Goal: Task Accomplishment & Management: Complete application form

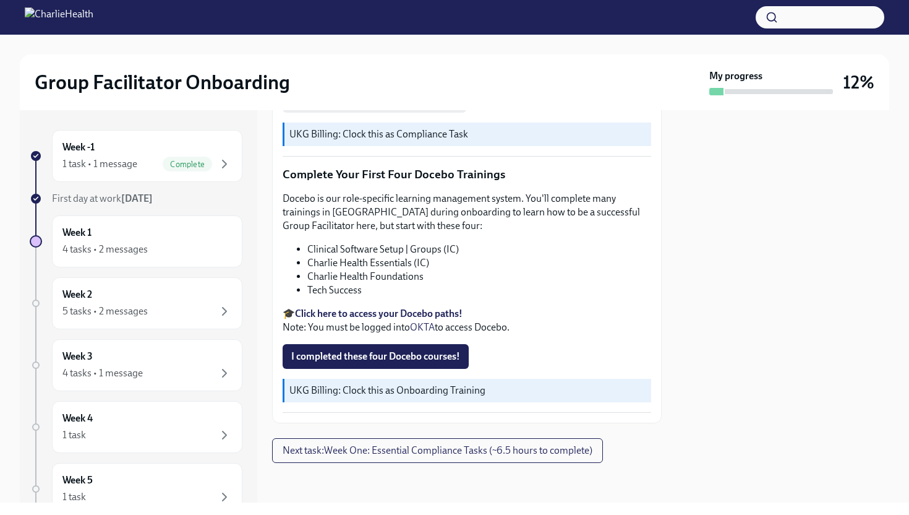
scroll to position [1549, 0]
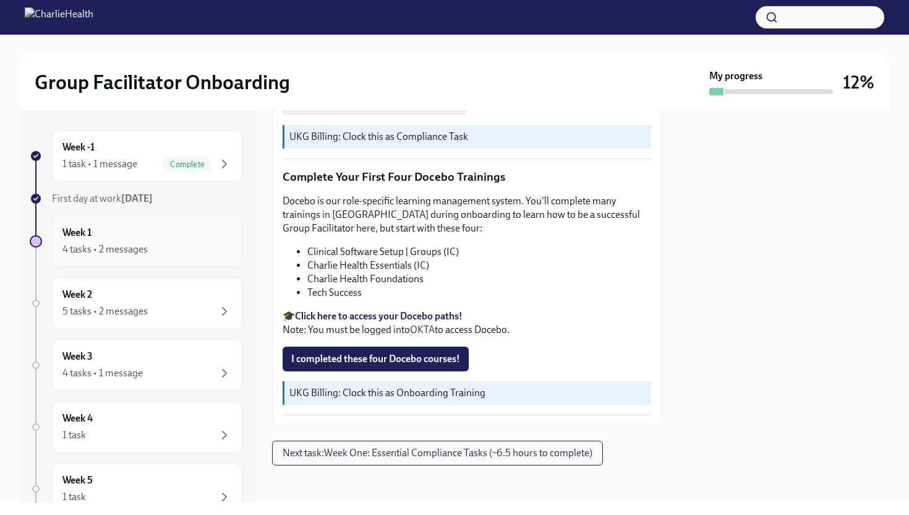
click at [142, 236] on div "Week 1 4 tasks • 2 messages" at bounding box center [146, 241] width 169 height 31
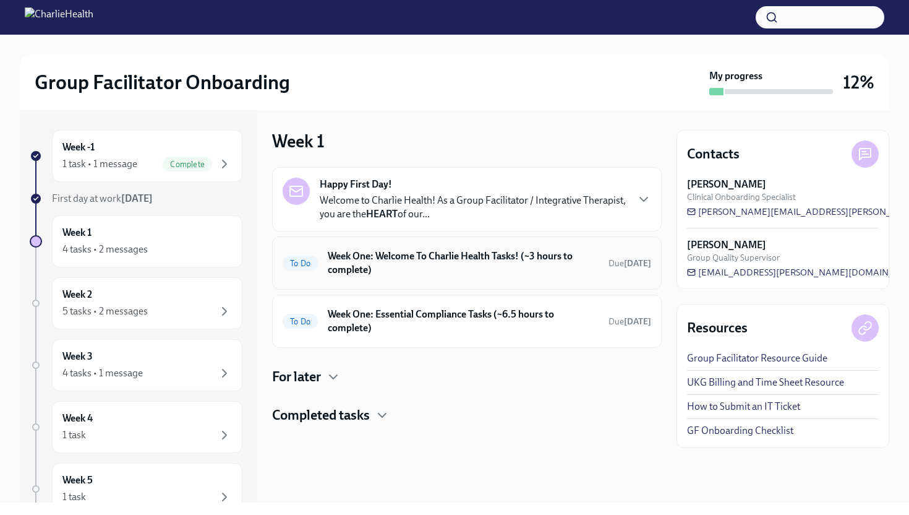
click at [353, 264] on h6 "Week One: Welcome To Charlie Health Tasks! (~3 hours to complete)" at bounding box center [463, 262] width 271 height 27
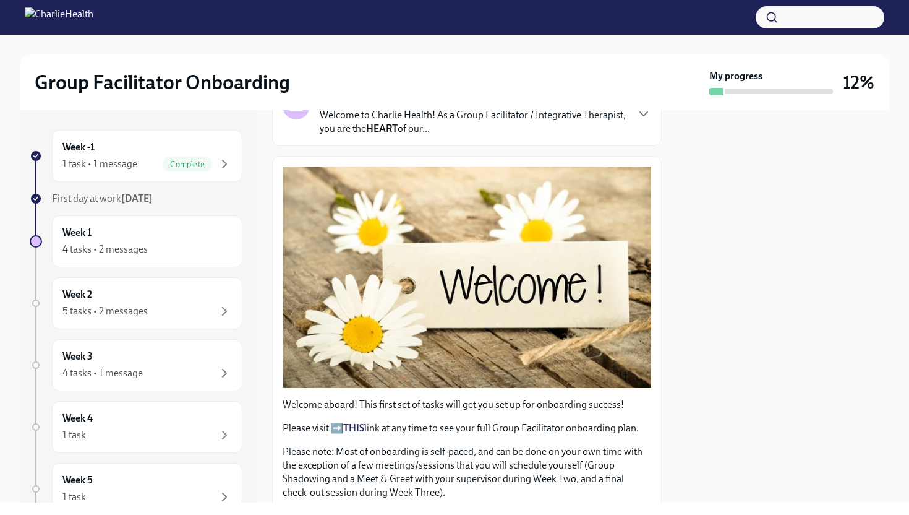
scroll to position [126, 0]
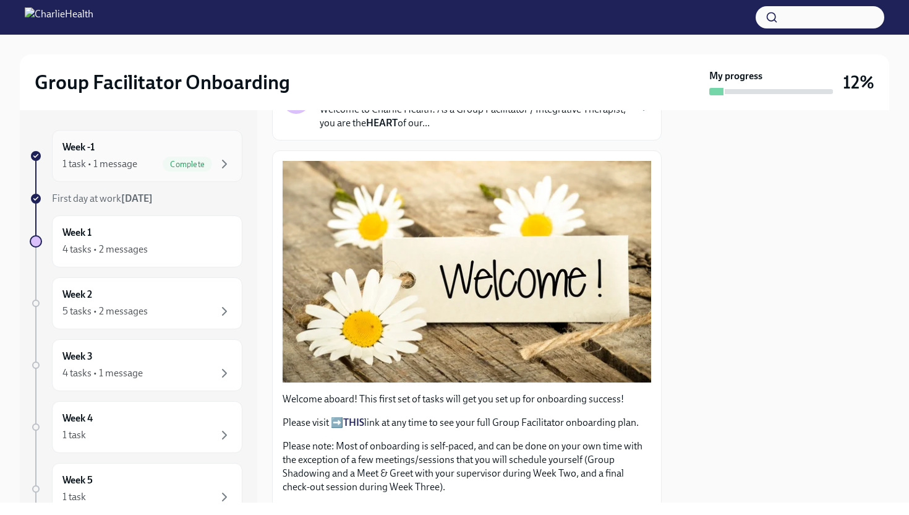
click at [199, 162] on span "Complete" at bounding box center [187, 164] width 49 height 9
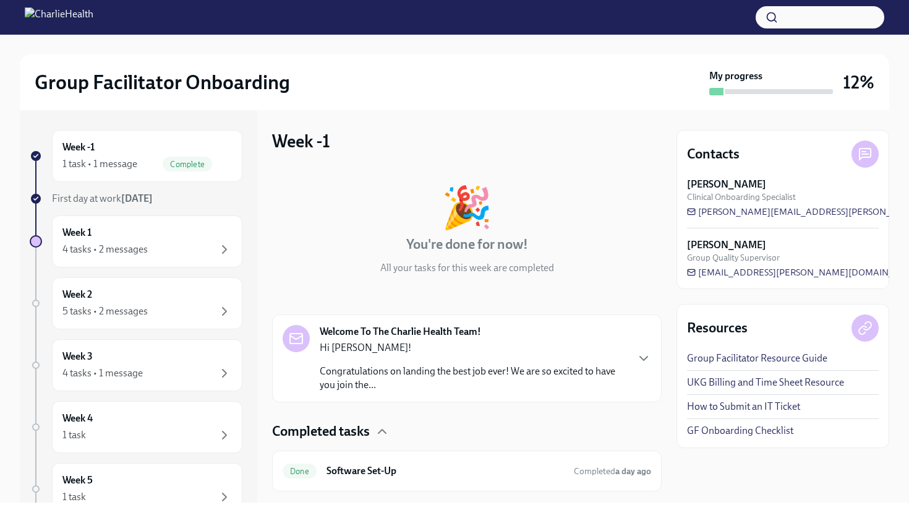
scroll to position [28, 0]
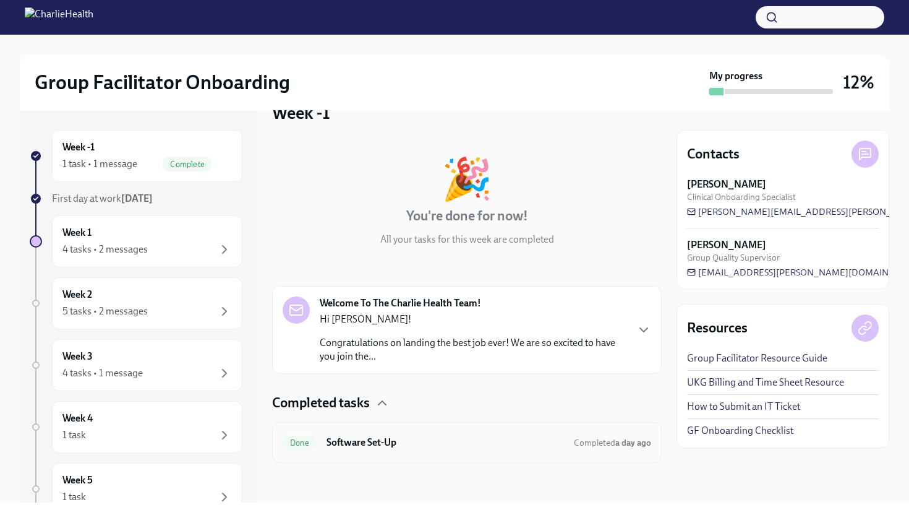
click at [444, 456] on div "Done Software Set-Up Completed a day ago" at bounding box center [467, 442] width 390 height 41
click at [181, 289] on div "Week 2 5 tasks • 2 messages" at bounding box center [146, 303] width 169 height 31
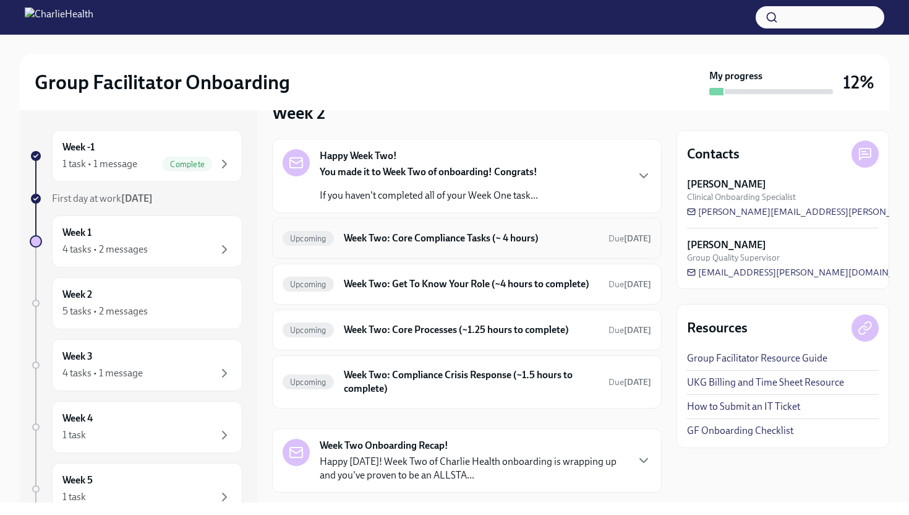
click at [378, 241] on h6 "Week Two: Core Compliance Tasks (~ 4 hours)" at bounding box center [471, 238] width 255 height 14
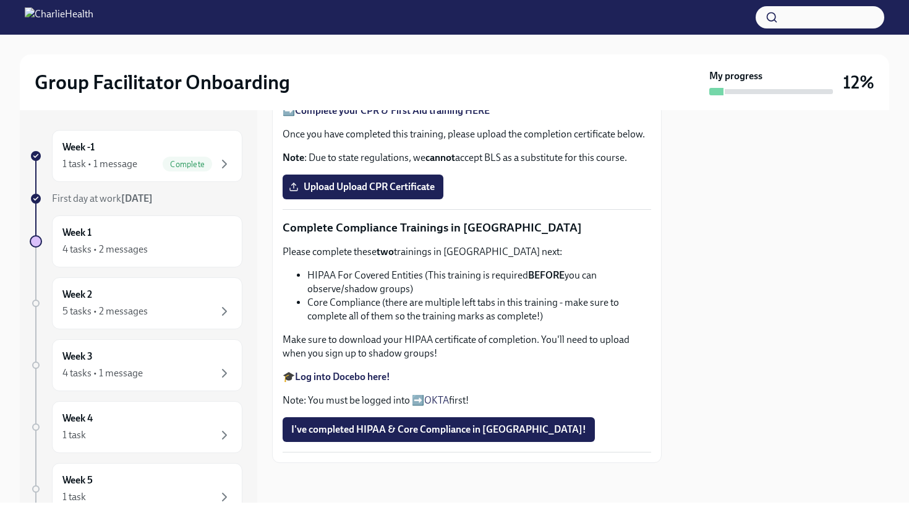
scroll to position [265, 0]
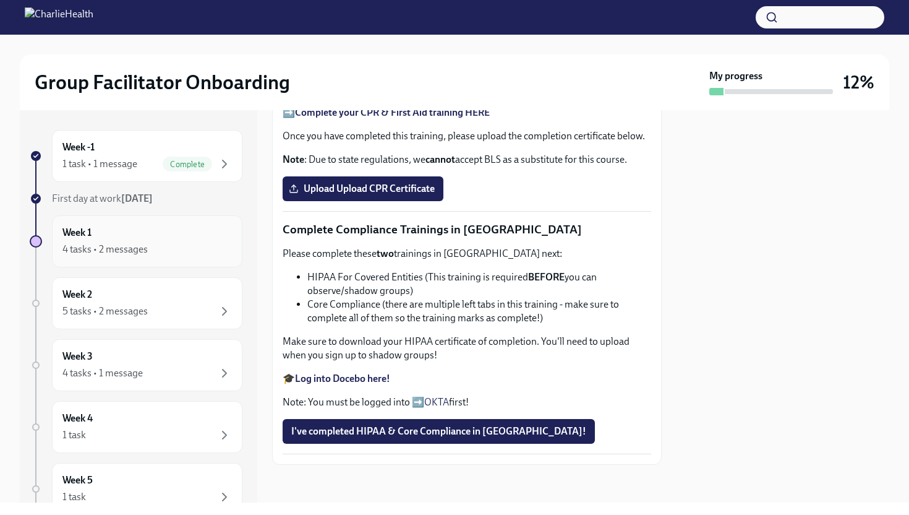
click at [199, 248] on div "4 tasks • 2 messages" at bounding box center [146, 249] width 169 height 15
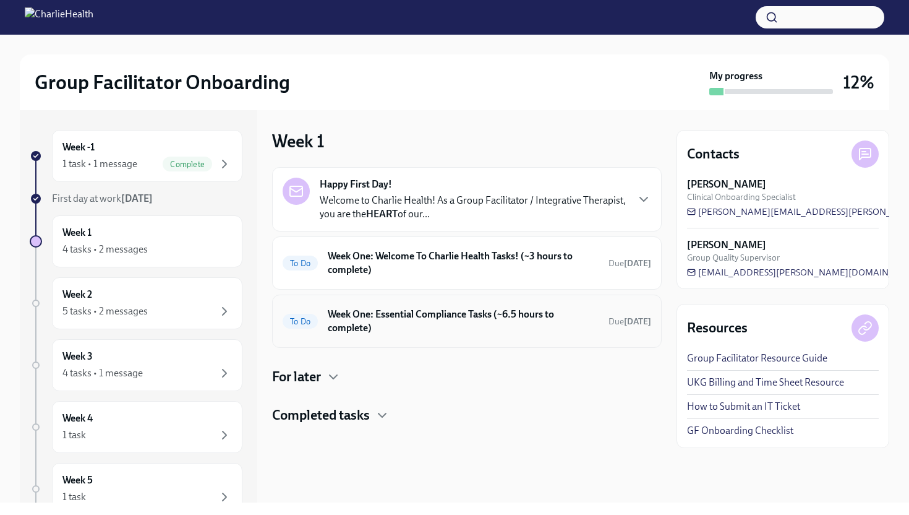
click at [393, 331] on h6 "Week One: Essential Compliance Tasks (~6.5 hours to complete)" at bounding box center [463, 320] width 271 height 27
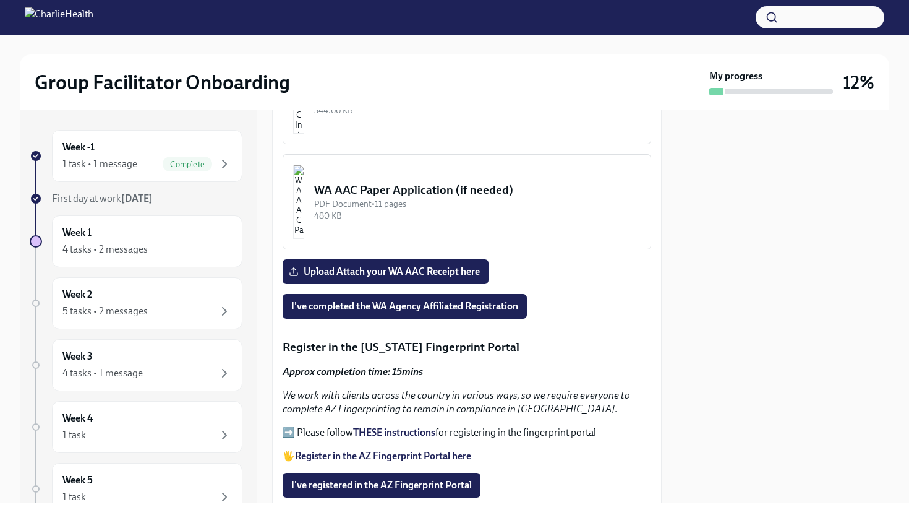
scroll to position [1224, 0]
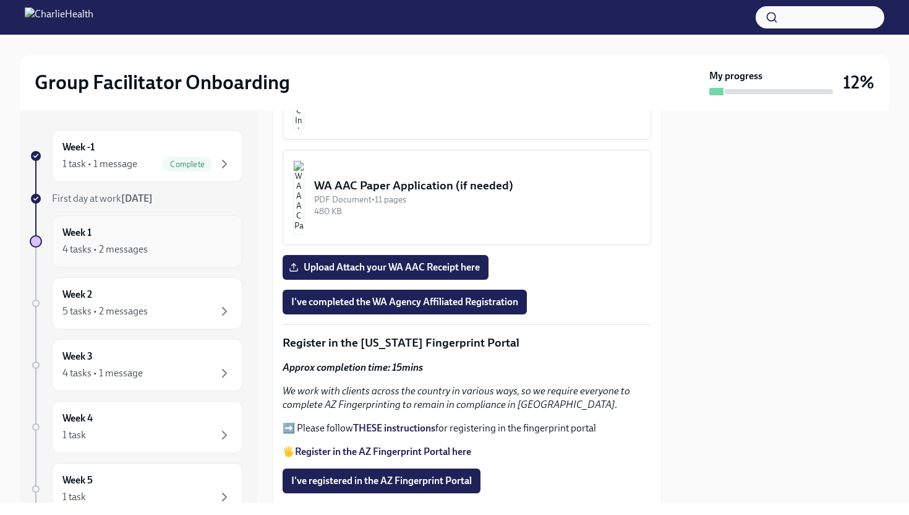
click at [174, 233] on div "Week 1 4 tasks • 2 messages" at bounding box center [146, 241] width 169 height 31
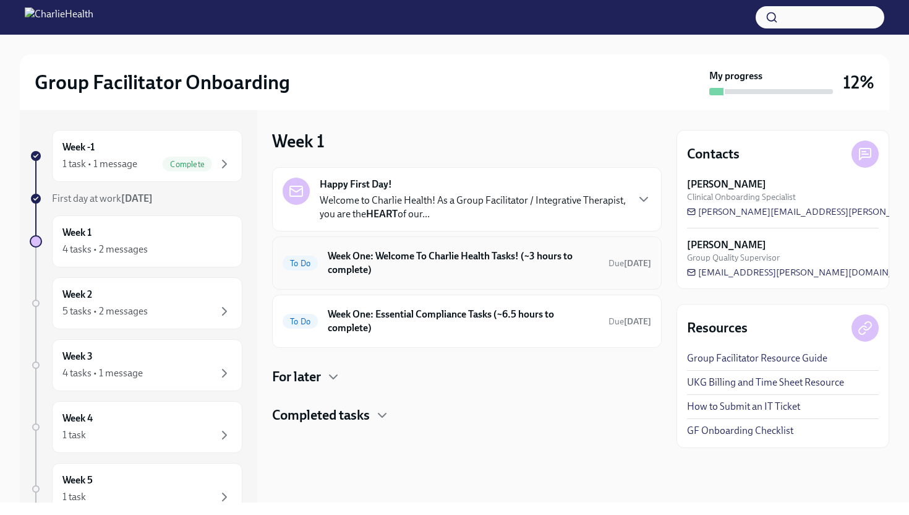
click at [377, 268] on h6 "Week One: Welcome To Charlie Health Tasks! (~3 hours to complete)" at bounding box center [463, 262] width 271 height 27
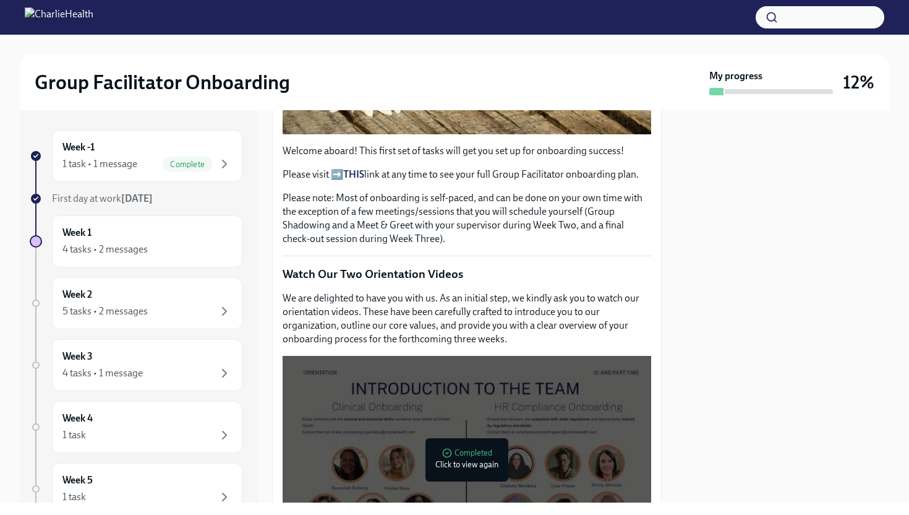
scroll to position [11, 0]
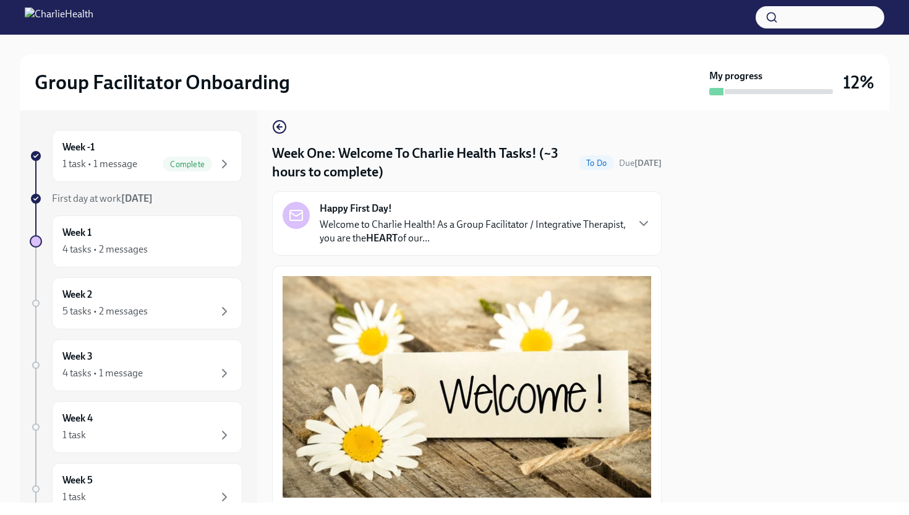
click at [368, 229] on p "Welcome to Charlie Health! As a Group Facilitator / Integrative Therapist, you …" at bounding box center [473, 231] width 307 height 27
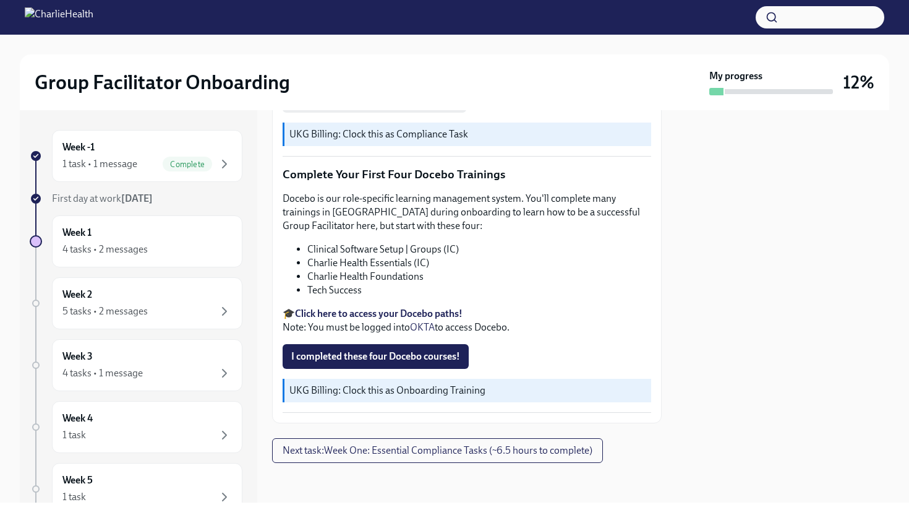
scroll to position [2100, 0]
click at [200, 396] on div "Week -1 1 task • 1 message Complete First day at work [DATE] Week 1 4 tasks • 2…" at bounding box center [136, 389] width 213 height 519
click at [205, 419] on div "Week 4 1 task" at bounding box center [146, 426] width 169 height 31
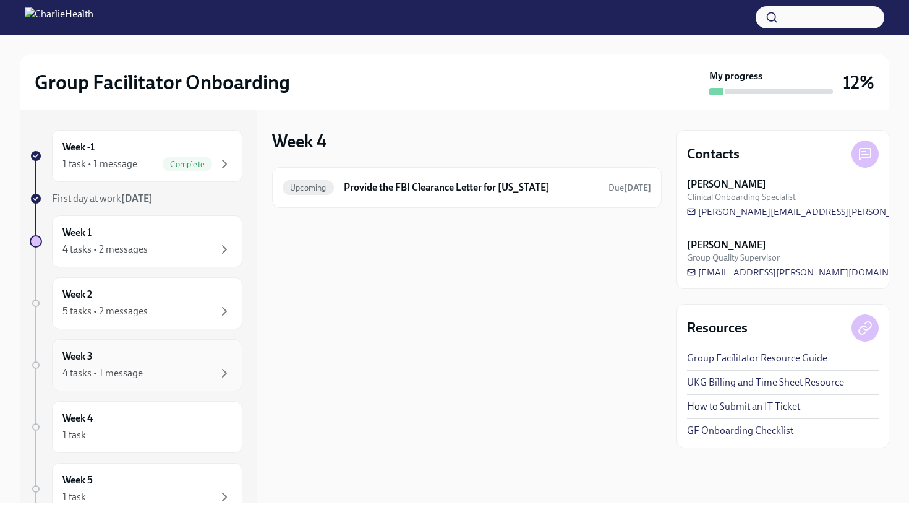
click at [182, 340] on div "Week 3 4 tasks • 1 message" at bounding box center [147, 365] width 190 height 52
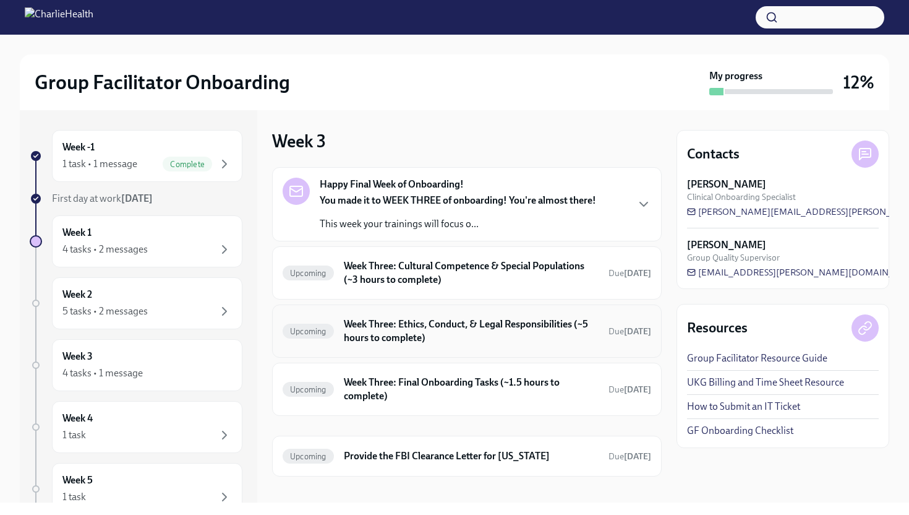
click at [392, 336] on h6 "Week Three: Ethics, Conduct, & Legal Responsibilities (~5 hours to complete)" at bounding box center [471, 330] width 255 height 27
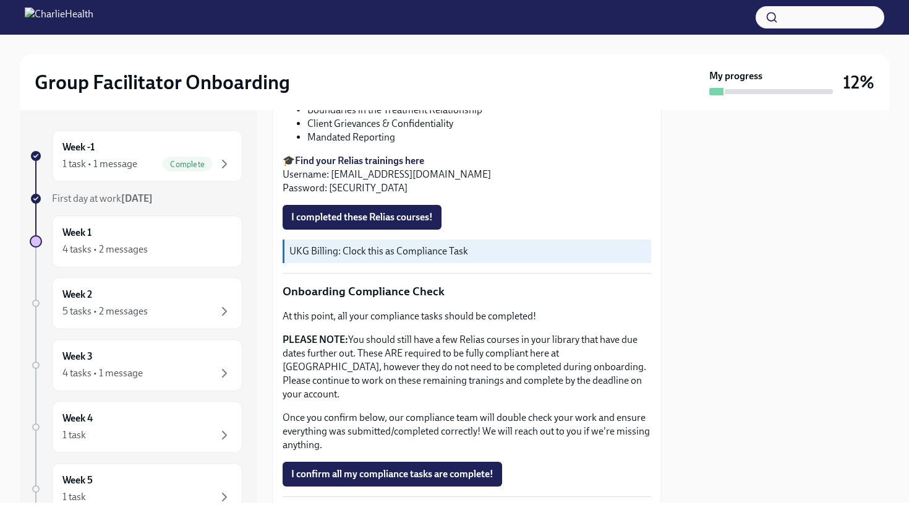
scroll to position [605, 0]
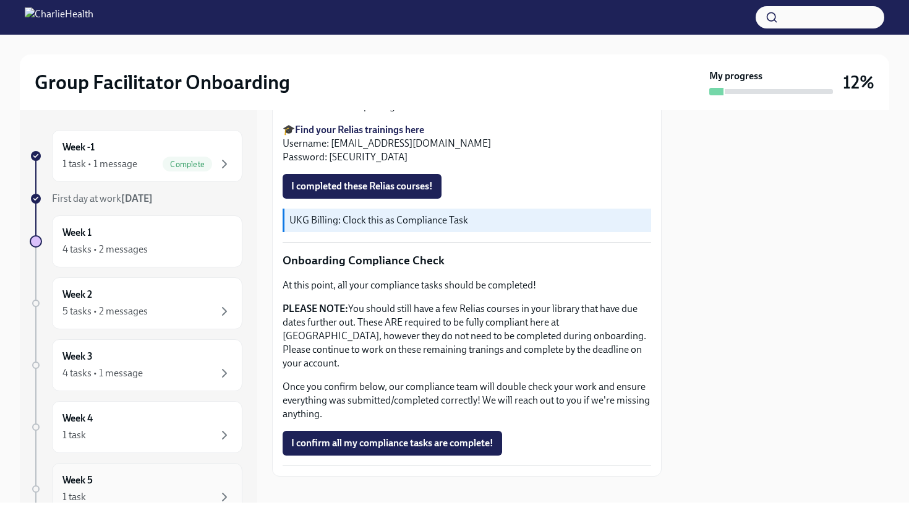
click at [173, 493] on div "1 task" at bounding box center [146, 496] width 169 height 15
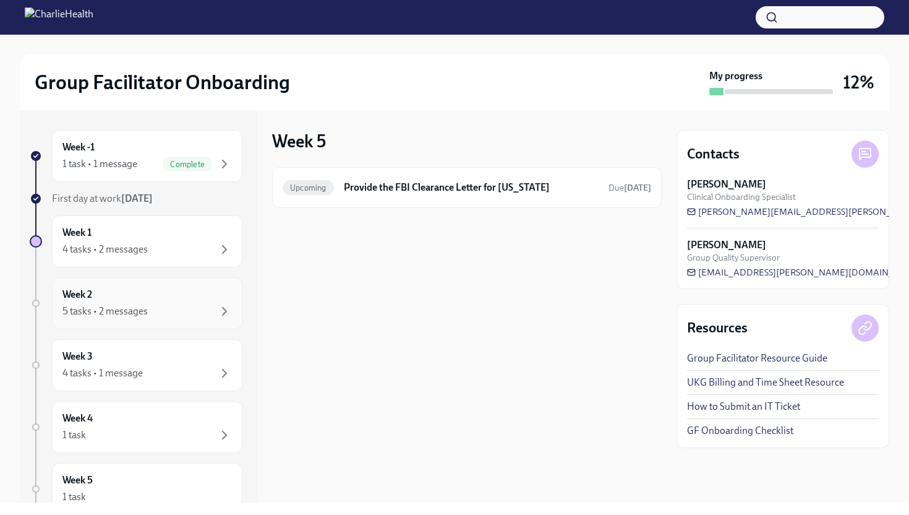
click at [151, 313] on div "5 tasks • 2 messages" at bounding box center [146, 311] width 169 height 15
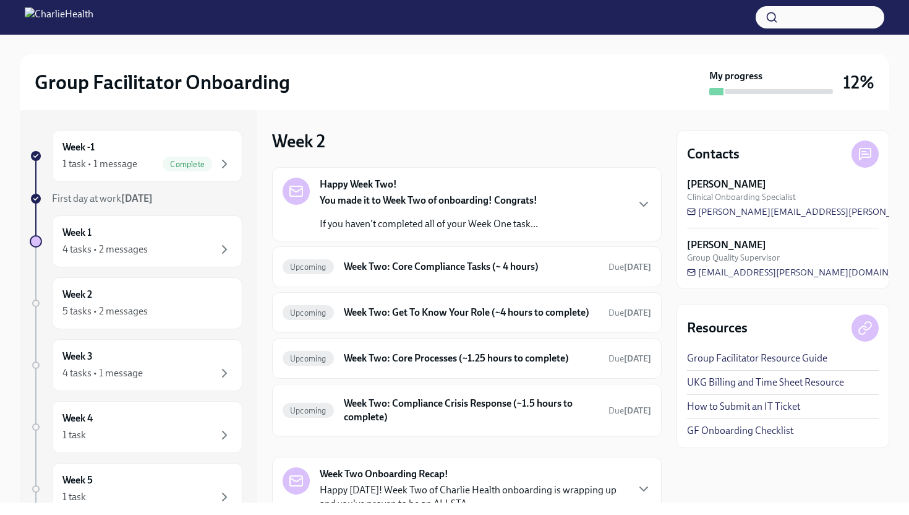
click at [380, 214] on div "You made it to Week Two of onboarding! Congrats! If you haven't completed all o…" at bounding box center [429, 212] width 218 height 37
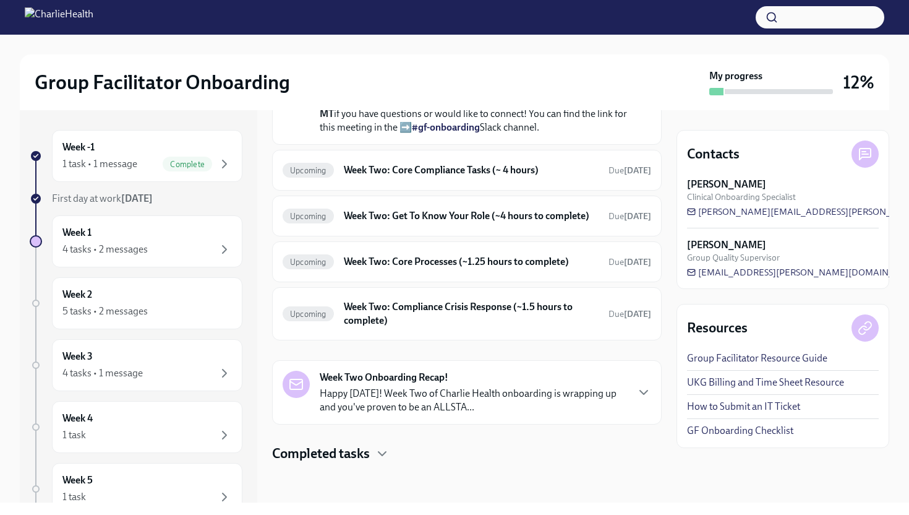
scroll to position [493, 0]
click at [379, 163] on h6 "Week Two: Core Compliance Tasks (~ 4 hours)" at bounding box center [471, 170] width 255 height 14
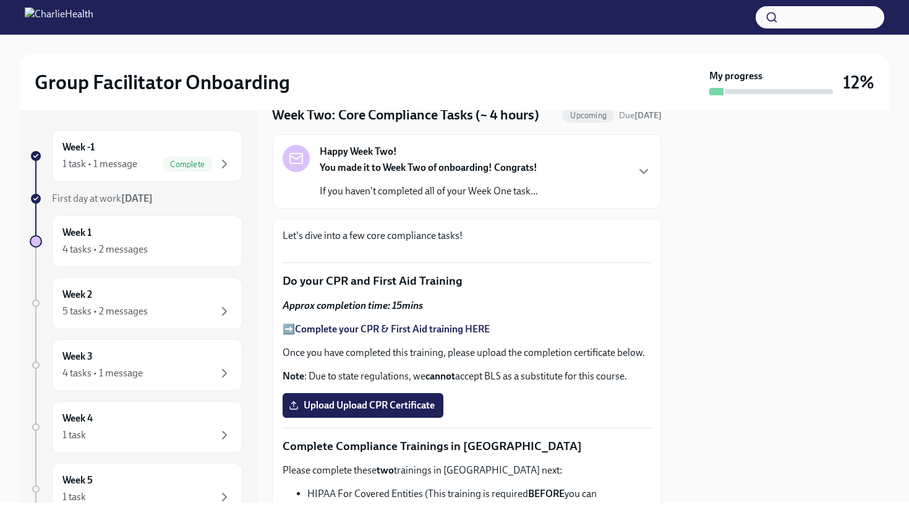
scroll to position [48, 0]
click at [379, 162] on strong "You made it to Week Two of onboarding! Congrats!" at bounding box center [429, 168] width 218 height 12
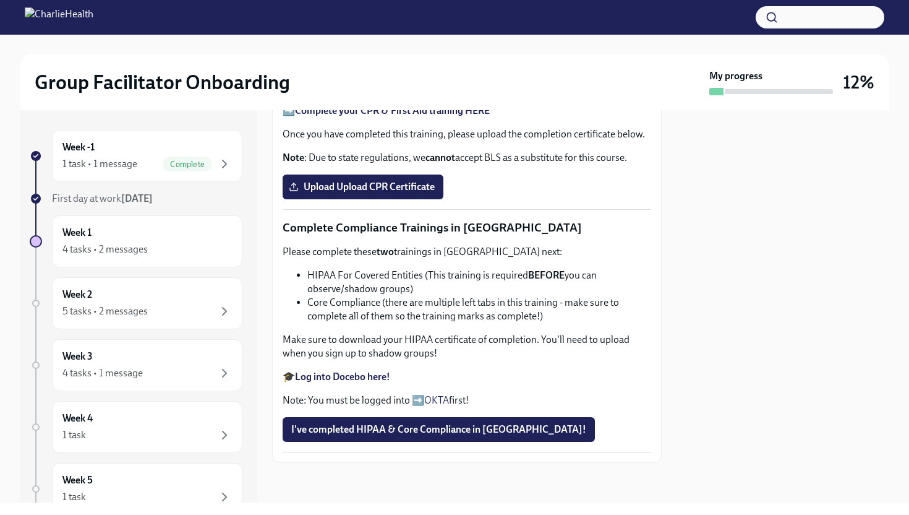
scroll to position [844, 0]
click at [195, 199] on div "First day at work [DATE]" at bounding box center [147, 199] width 190 height 14
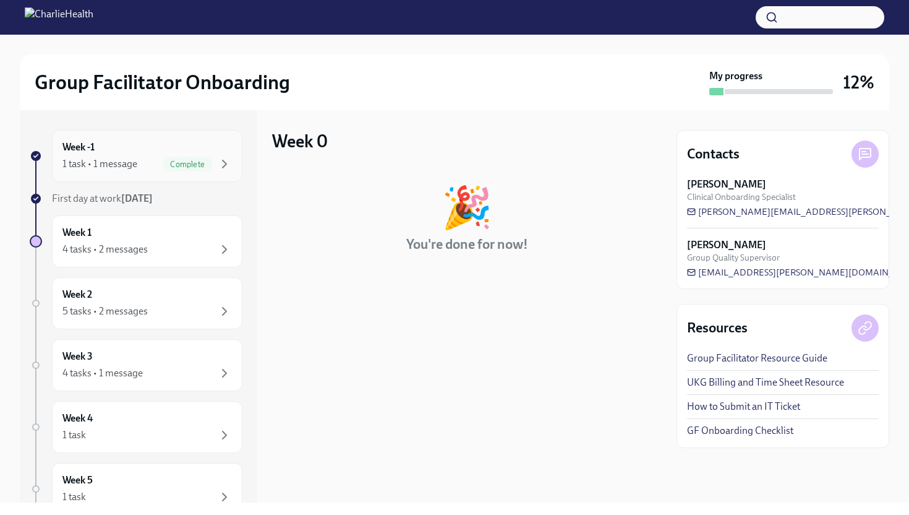
click at [157, 158] on div "1 task • 1 message Complete" at bounding box center [146, 163] width 169 height 15
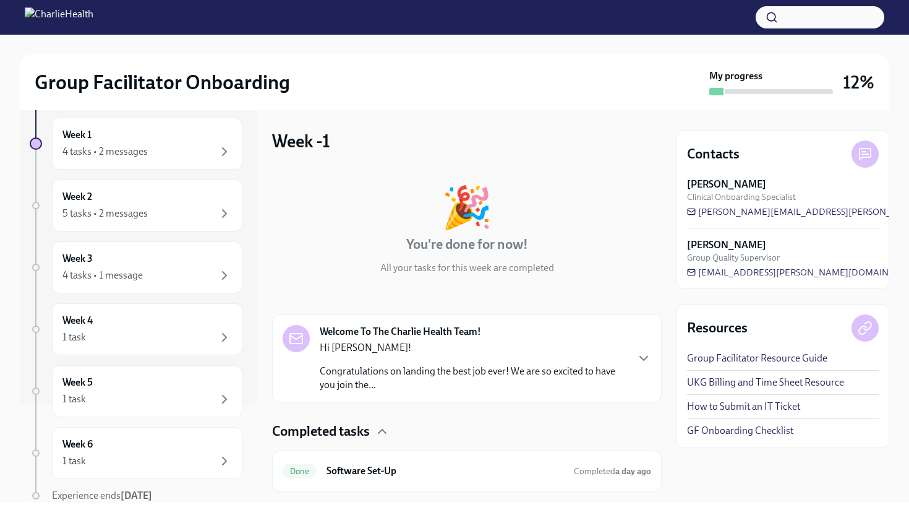
scroll to position [147, 0]
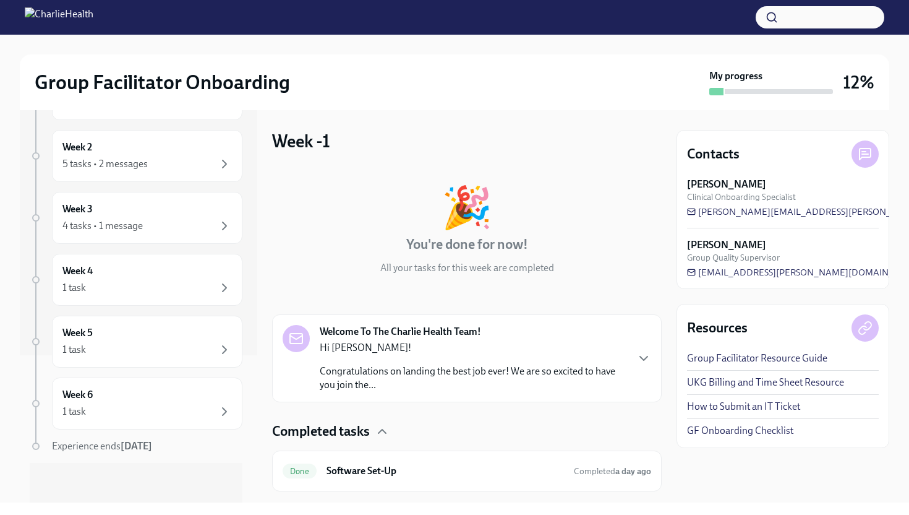
click at [391, 348] on p "Hi [PERSON_NAME]!" at bounding box center [473, 348] width 307 height 14
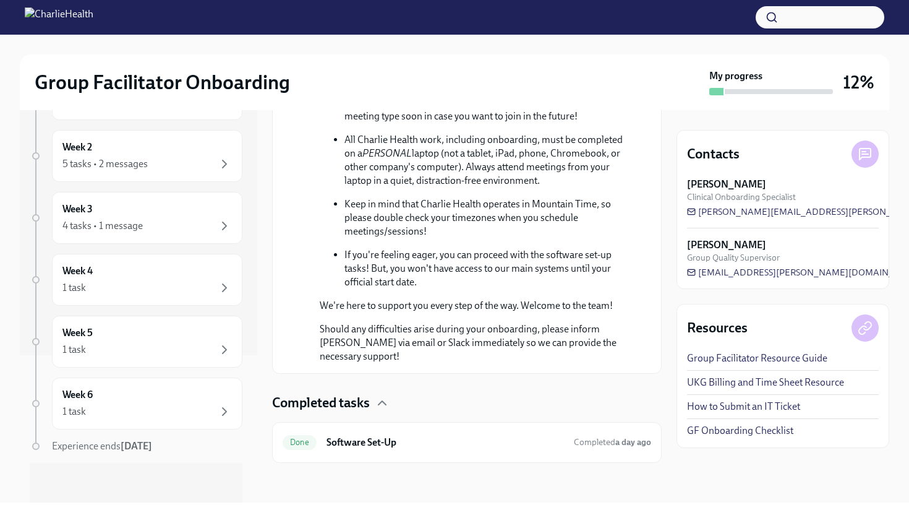
scroll to position [712, 0]
click at [176, 230] on div "4 tasks • 1 message" at bounding box center [146, 225] width 169 height 15
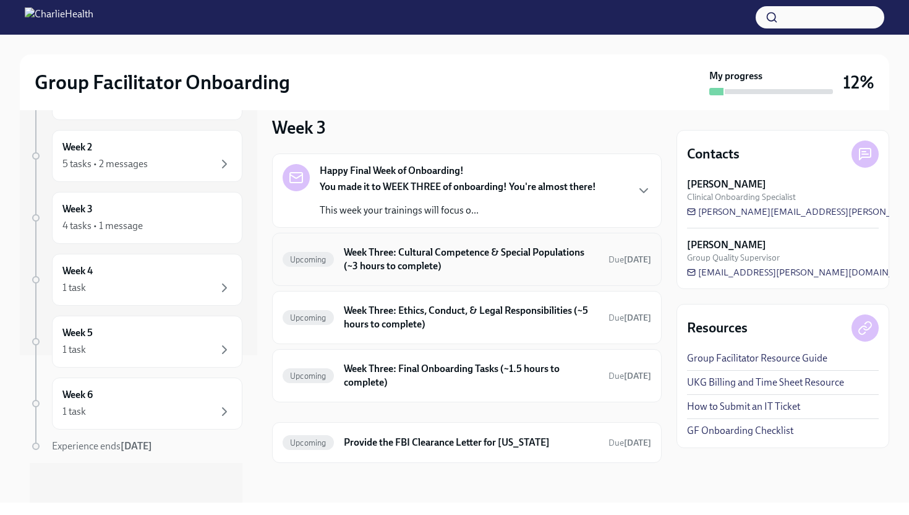
click at [400, 269] on h6 "Week Three: Cultural Competence & Special Populations (~3 hours to complete)" at bounding box center [471, 259] width 255 height 27
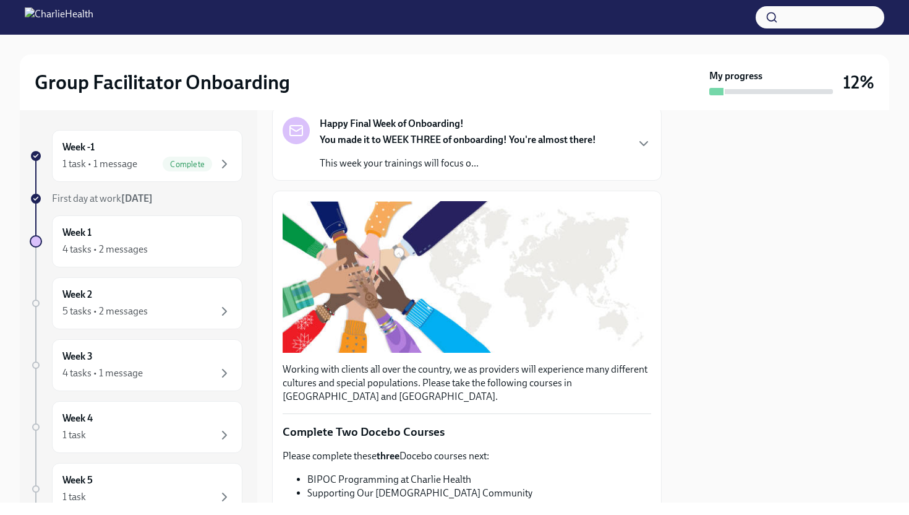
scroll to position [94, 0]
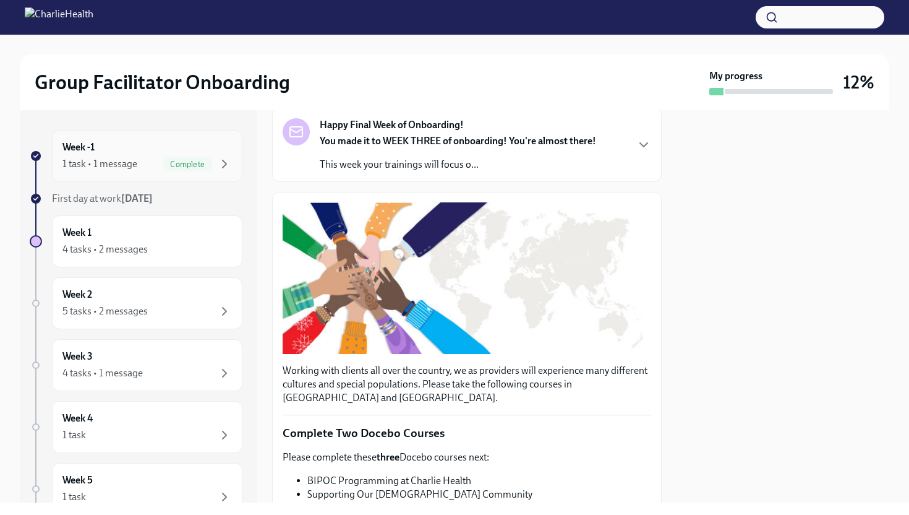
click at [193, 158] on div "Complete" at bounding box center [187, 163] width 49 height 15
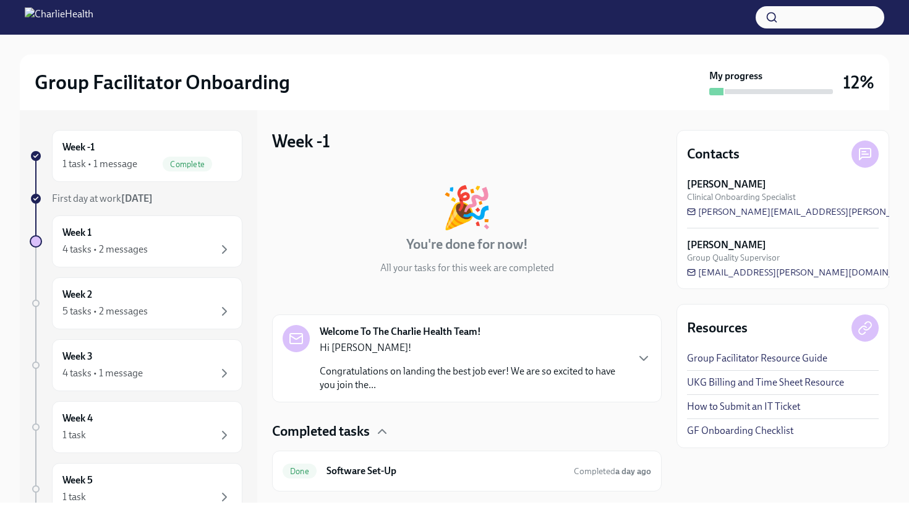
scroll to position [28, 0]
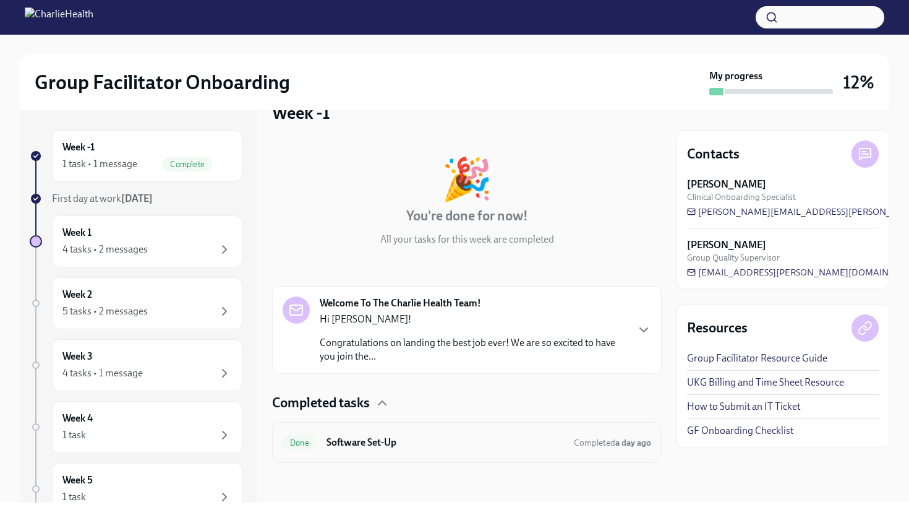
click at [477, 456] on div "Done Software Set-Up Completed a day ago" at bounding box center [467, 442] width 390 height 41
click at [467, 444] on h6 "Software Set-Up" at bounding box center [445, 442] width 237 height 14
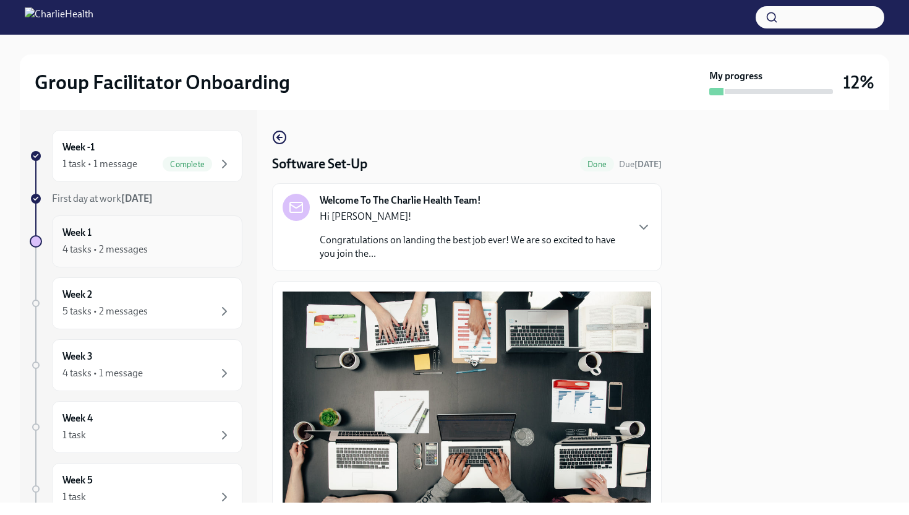
click at [211, 227] on div "Week 1 4 tasks • 2 messages" at bounding box center [146, 241] width 169 height 31
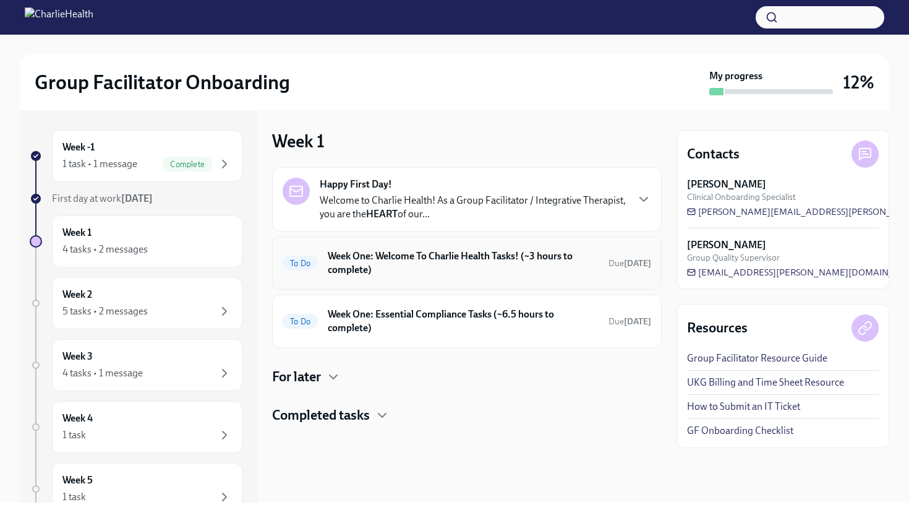
click at [399, 256] on h6 "Week One: Welcome To Charlie Health Tasks! (~3 hours to complete)" at bounding box center [463, 262] width 271 height 27
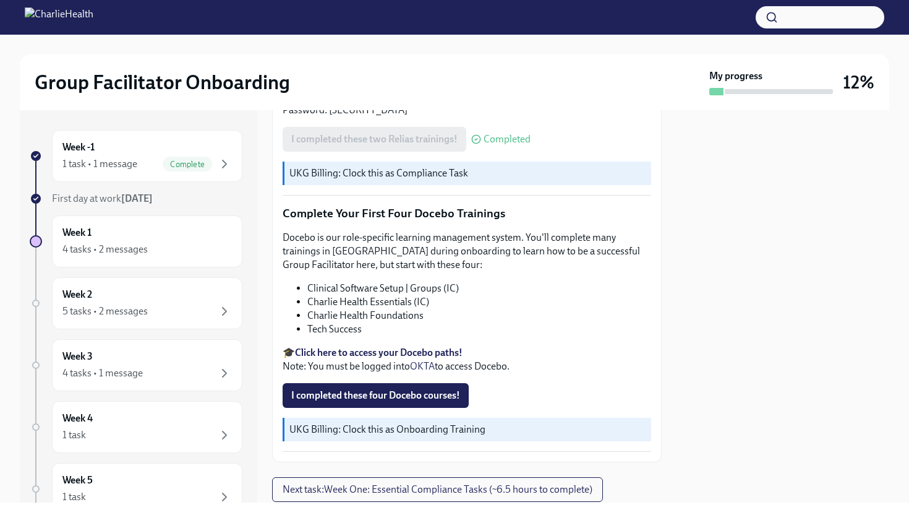
scroll to position [1552, 0]
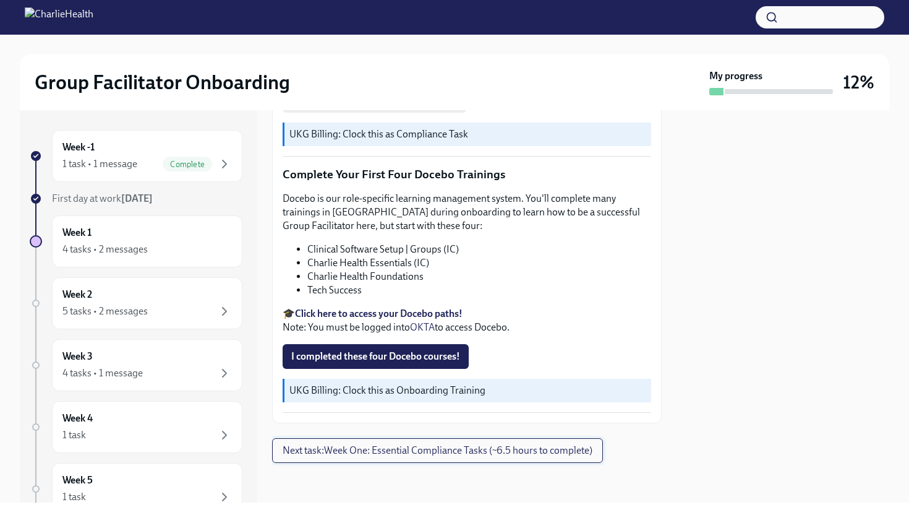
click at [440, 448] on span "Next task : Week One: Essential Compliance Tasks (~6.5 hours to complete)" at bounding box center [438, 450] width 310 height 12
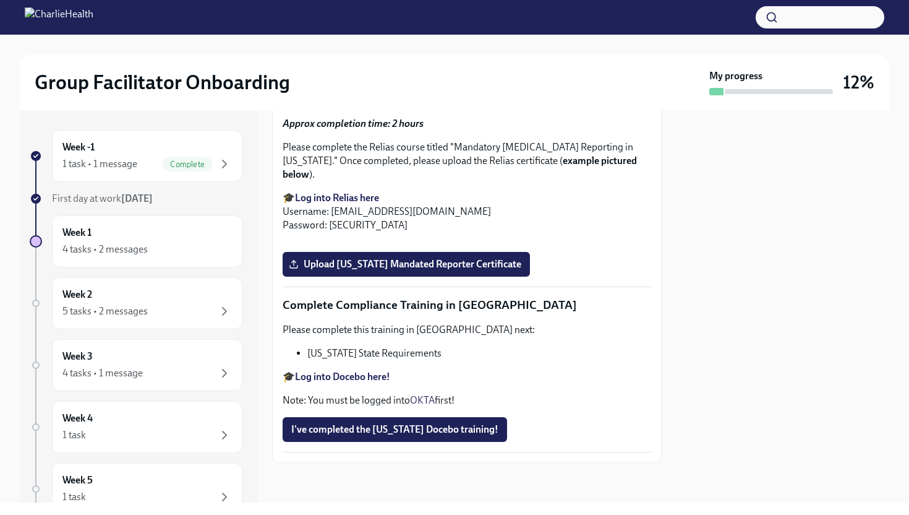
scroll to position [2142, 0]
click at [367, 71] on label "Upload [US_STATE] Telehealth Certificate" at bounding box center [387, 58] width 208 height 25
click at [0, 0] on input "Upload [US_STATE] Telehealth Certificate" at bounding box center [0, 0] width 0 height 0
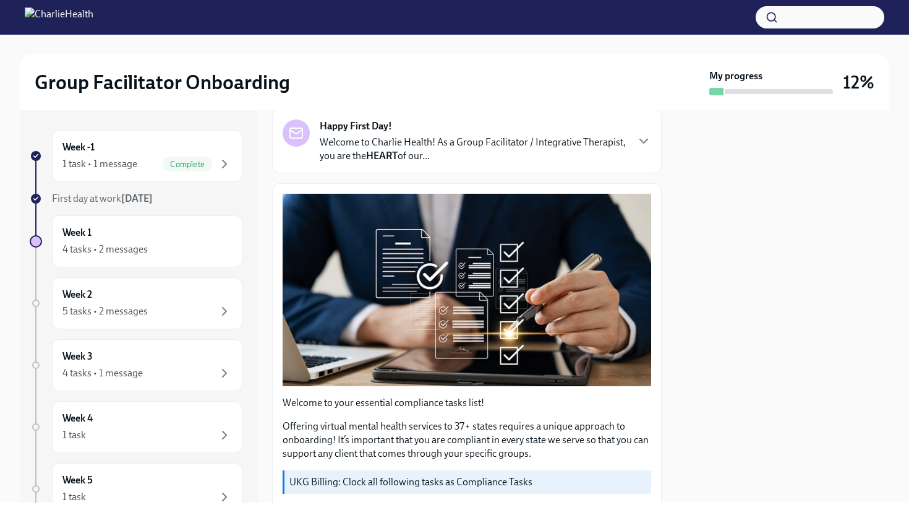
scroll to position [0, 0]
